Goal: Information Seeking & Learning: Find contact information

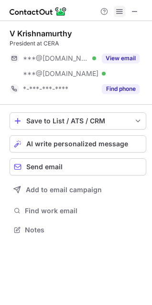
scroll to position [223, 152]
click at [120, 10] on span at bounding box center [120, 12] width 8 height 8
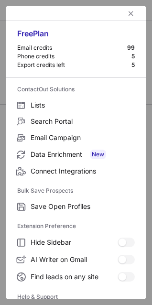
scroll to position [93, 0]
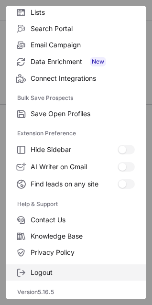
click at [46, 271] on span "Logout" at bounding box center [83, 273] width 104 height 9
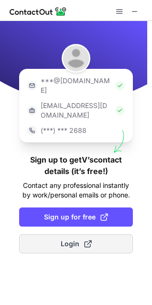
click at [64, 239] on span "Login" at bounding box center [76, 244] width 31 height 10
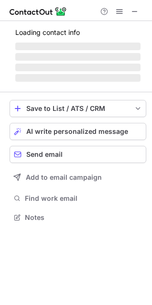
scroll to position [214, 152]
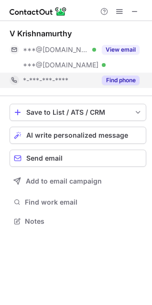
click at [124, 81] on button "Find phone" at bounding box center [121, 81] width 38 height 10
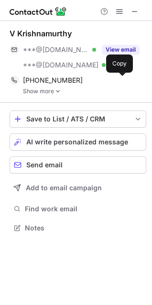
scroll to position [222, 152]
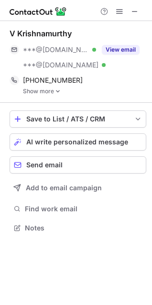
click at [48, 91] on link "Show more" at bounding box center [85, 91] width 124 height 7
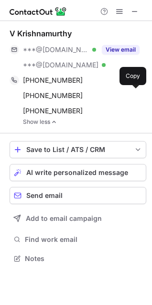
scroll to position [252, 152]
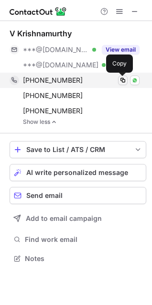
click at [120, 78] on span at bounding box center [123, 81] width 8 height 8
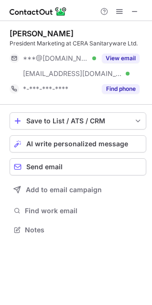
scroll to position [223, 152]
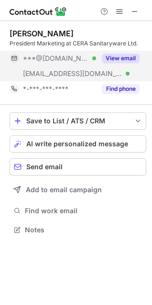
click at [123, 58] on button "View email" at bounding box center [121, 59] width 38 height 10
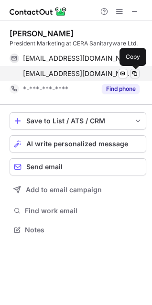
click at [136, 72] on span at bounding box center [135, 74] width 8 height 8
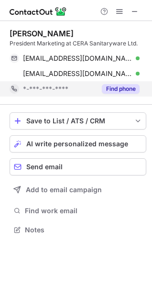
click at [115, 90] on button "Find phone" at bounding box center [121, 89] width 38 height 10
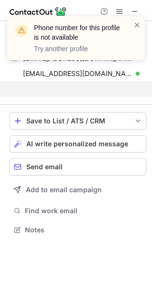
scroll to position [208, 152]
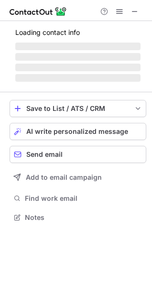
scroll to position [232, 152]
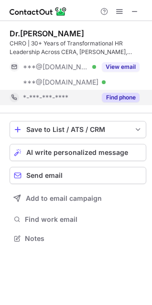
click at [116, 99] on button "Find phone" at bounding box center [121, 98] width 38 height 10
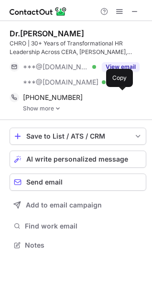
scroll to position [239, 152]
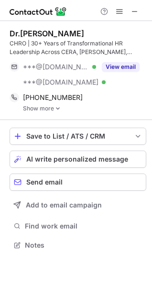
click at [49, 108] on link "Show more" at bounding box center [85, 108] width 124 height 7
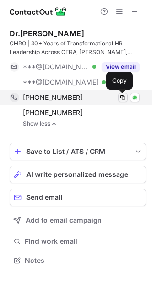
click at [123, 97] on span at bounding box center [123, 98] width 8 height 8
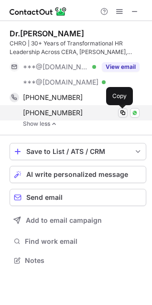
click at [125, 115] on span at bounding box center [123, 113] width 8 height 8
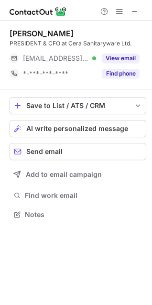
scroll to position [4, 4]
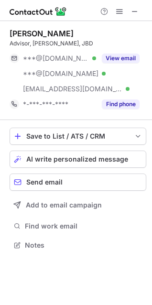
scroll to position [238, 152]
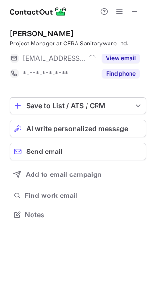
scroll to position [4, 4]
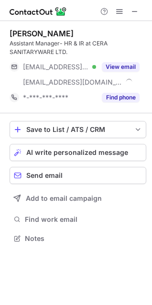
scroll to position [232, 152]
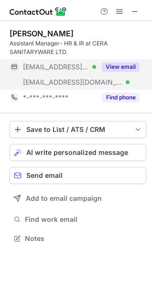
click at [128, 68] on button "View email" at bounding box center [121, 67] width 38 height 10
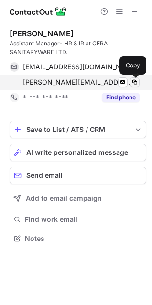
click at [135, 81] on span at bounding box center [135, 83] width 8 height 8
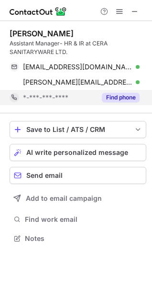
click at [111, 92] on div "Find phone" at bounding box center [118, 97] width 44 height 15
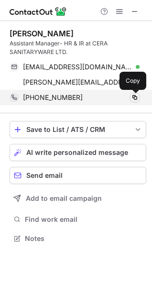
click at [135, 96] on span at bounding box center [135, 98] width 8 height 8
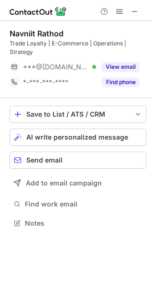
scroll to position [216, 152]
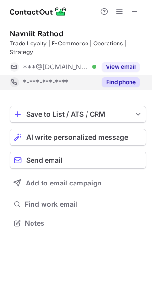
click at [123, 83] on button "Find phone" at bounding box center [121, 83] width 38 height 10
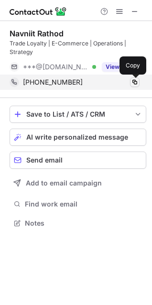
click at [135, 82] on span at bounding box center [135, 83] width 8 height 8
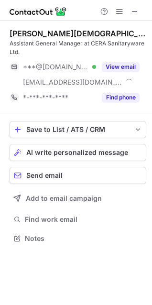
scroll to position [232, 152]
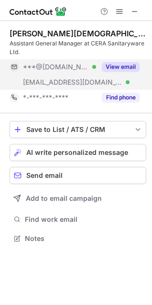
click at [115, 70] on button "View email" at bounding box center [121, 67] width 38 height 10
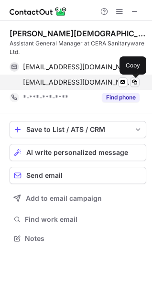
click at [134, 81] on span at bounding box center [135, 83] width 8 height 8
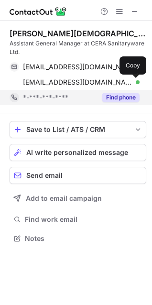
click at [117, 99] on button "Find phone" at bounding box center [121, 98] width 38 height 10
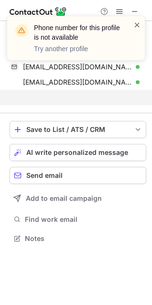
scroll to position [216, 152]
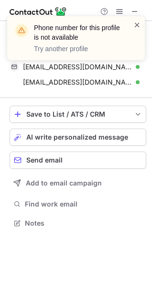
click at [139, 26] on span at bounding box center [138, 25] width 8 height 10
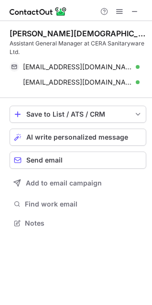
click at [118, 11] on span at bounding box center [120, 12] width 8 height 8
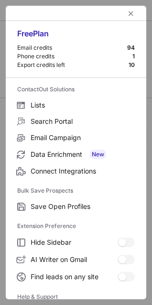
scroll to position [93, 0]
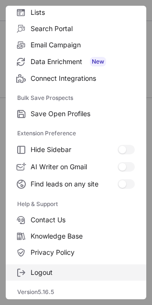
click at [41, 271] on span "Logout" at bounding box center [83, 273] width 104 height 9
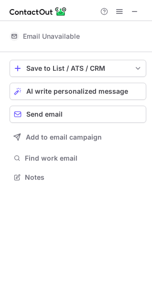
scroll to position [170, 152]
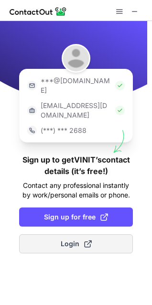
click at [70, 239] on span "Login" at bounding box center [76, 244] width 31 height 10
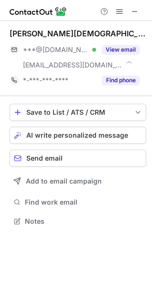
scroll to position [214, 152]
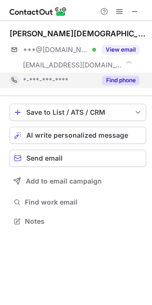
click at [126, 81] on button "Find phone" at bounding box center [121, 81] width 38 height 10
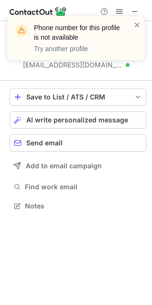
scroll to position [199, 152]
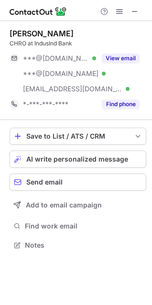
scroll to position [238, 152]
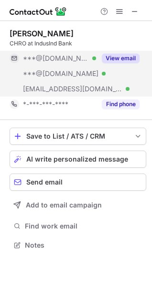
click at [131, 57] on button "View email" at bounding box center [121, 59] width 38 height 10
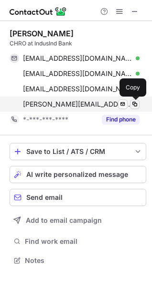
click at [134, 103] on span at bounding box center [135, 105] width 8 height 8
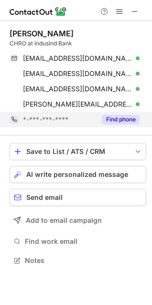
click at [116, 116] on button "Find phone" at bounding box center [121, 120] width 38 height 10
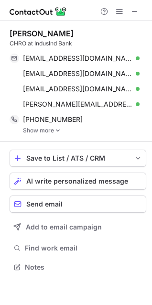
click at [46, 135] on div "Zubin Mody CHRO at IndusInd Bank zubindmody@gmail.com Verified Send email Copy …" at bounding box center [78, 81] width 137 height 121
click at [42, 133] on link "Show more" at bounding box center [85, 130] width 124 height 7
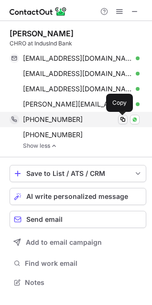
click at [122, 120] on span at bounding box center [123, 120] width 8 height 8
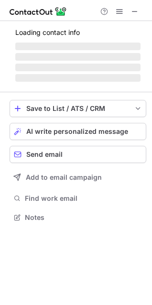
scroll to position [232, 152]
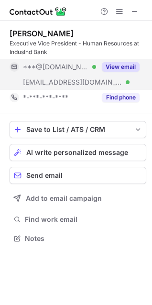
click at [120, 67] on button "View email" at bounding box center [121, 67] width 38 height 10
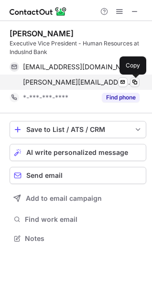
click at [135, 83] on span at bounding box center [135, 83] width 8 height 8
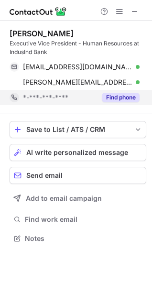
click at [124, 100] on button "Find phone" at bounding box center [121, 98] width 38 height 10
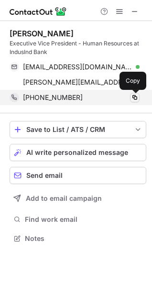
click at [135, 96] on span at bounding box center [135, 98] width 8 height 8
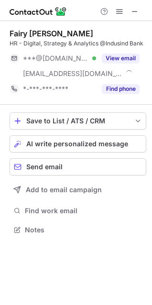
scroll to position [223, 152]
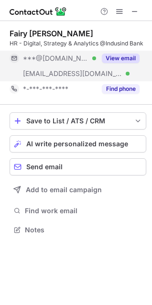
click at [122, 64] on div "View email" at bounding box center [118, 58] width 44 height 15
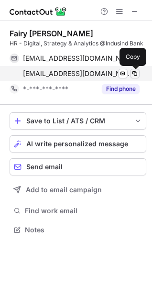
click at [135, 74] on span at bounding box center [135, 74] width 8 height 8
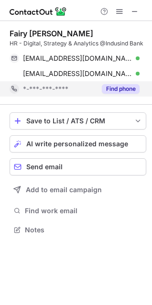
click at [114, 90] on button "Find phone" at bounding box center [121, 89] width 38 height 10
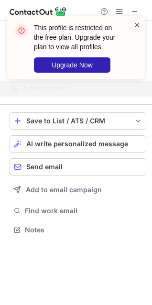
click at [136, 24] on span at bounding box center [138, 25] width 8 height 10
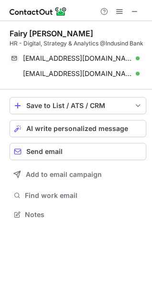
scroll to position [208, 152]
click at [116, 13] on span at bounding box center [120, 12] width 8 height 8
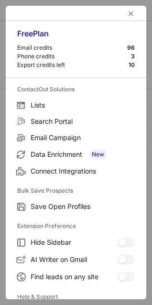
scroll to position [93, 0]
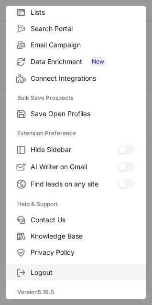
click at [36, 271] on span "Logout" at bounding box center [83, 273] width 104 height 9
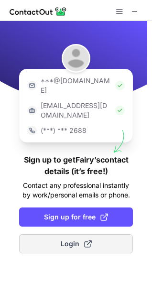
click at [68, 239] on span "Login" at bounding box center [76, 244] width 31 height 10
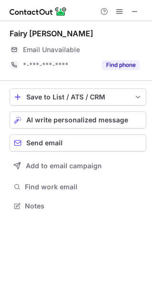
scroll to position [199, 152]
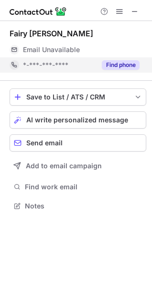
click at [108, 65] on button "Find phone" at bounding box center [121, 65] width 38 height 10
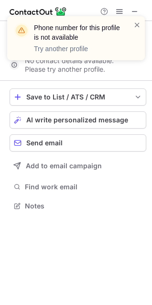
scroll to position [184, 152]
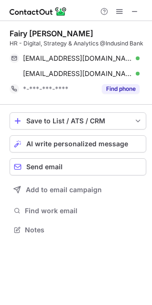
scroll to position [223, 152]
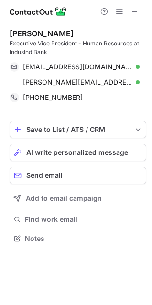
scroll to position [232, 152]
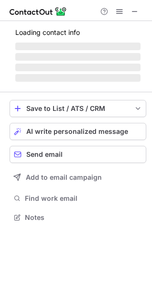
scroll to position [232, 152]
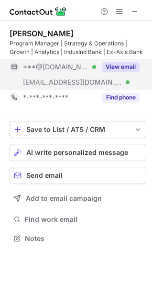
click at [117, 69] on button "View email" at bounding box center [121, 67] width 38 height 10
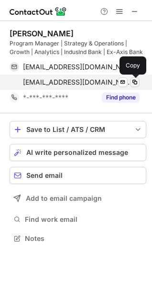
click at [137, 82] on span at bounding box center [135, 83] width 8 height 8
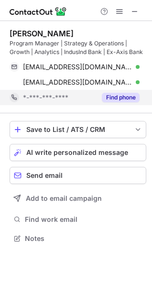
click at [114, 96] on button "Find phone" at bounding box center [121, 98] width 38 height 10
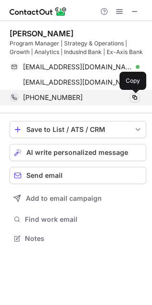
click at [134, 96] on span at bounding box center [135, 98] width 8 height 8
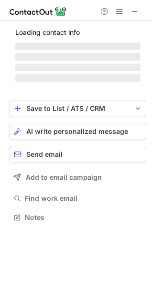
scroll to position [223, 152]
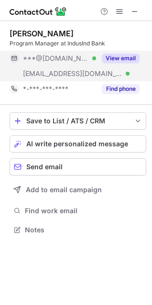
click at [111, 58] on button "View email" at bounding box center [121, 59] width 38 height 10
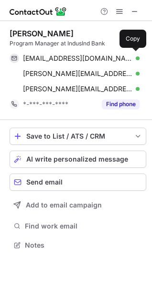
scroll to position [238, 152]
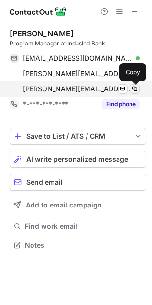
click at [134, 89] on span at bounding box center [135, 89] width 8 height 8
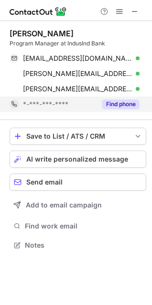
click at [105, 105] on button "Find phone" at bounding box center [121, 105] width 38 height 10
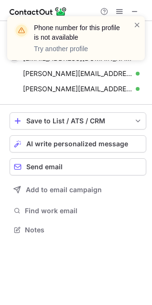
scroll to position [223, 152]
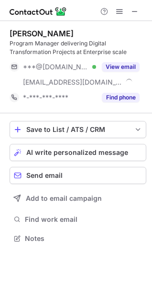
scroll to position [232, 152]
